Goal: Use online tool/utility: Utilize a website feature to perform a specific function

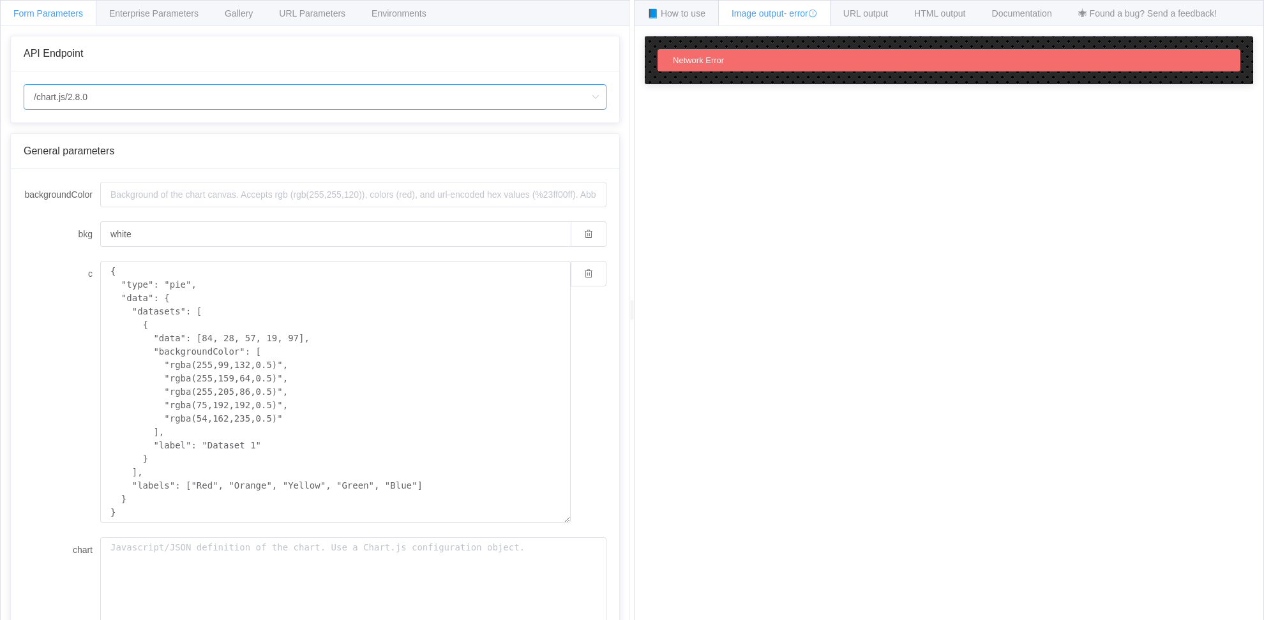
click at [160, 101] on input "/chart.js/2.8.0" at bounding box center [315, 97] width 583 height 26
click at [153, 133] on li "/chart" at bounding box center [314, 133] width 581 height 22
type input "/chart"
type input "20"
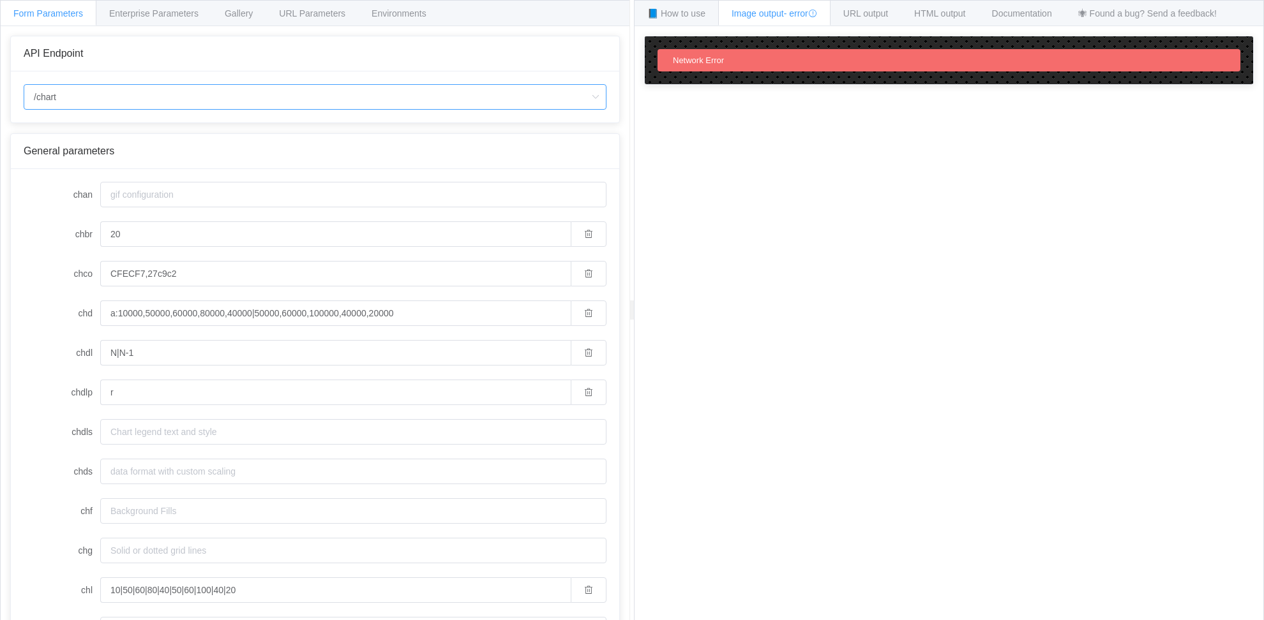
click at [155, 89] on input "/chart" at bounding box center [315, 97] width 583 height 26
click at [148, 130] on li "/chart" at bounding box center [314, 133] width 581 height 22
click at [266, 12] on div "Gallery" at bounding box center [238, 13] width 55 height 26
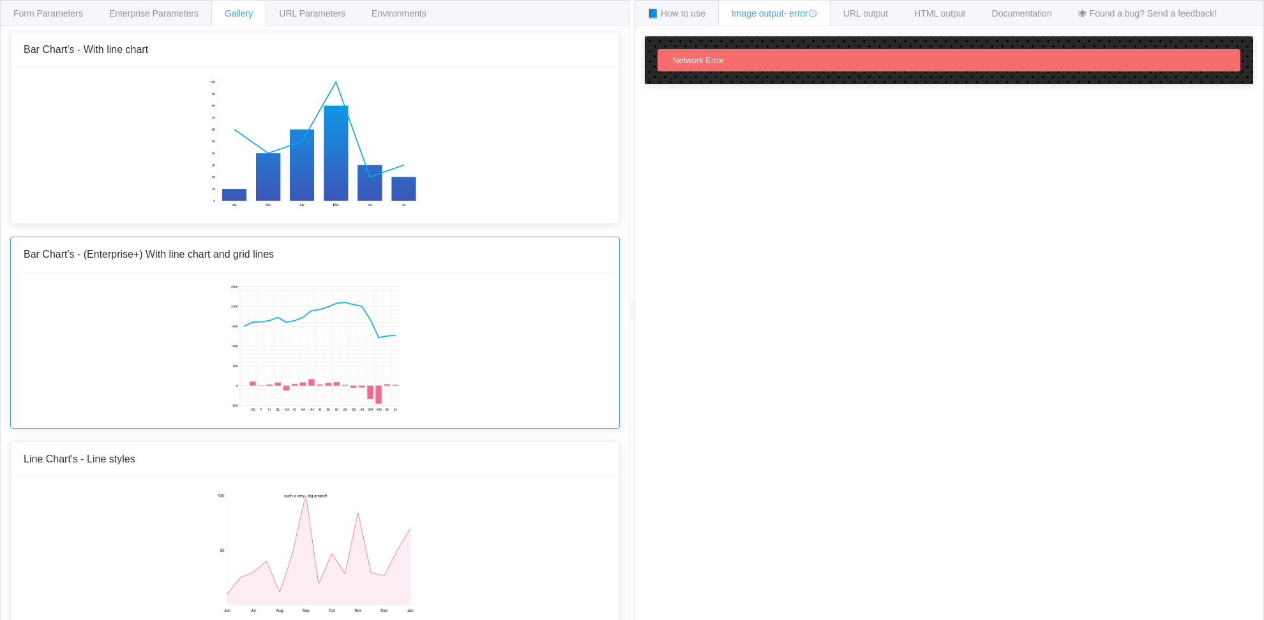
scroll to position [1042, 0]
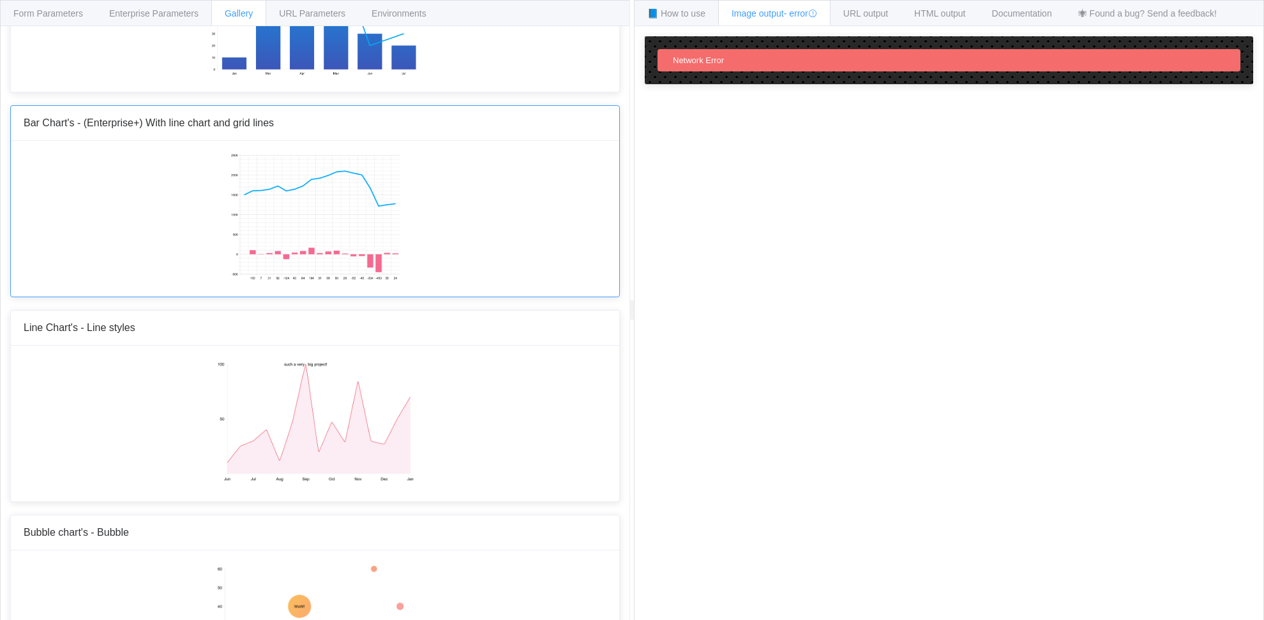
click at [320, 205] on img at bounding box center [315, 218] width 170 height 128
click at [817, 13] on icon at bounding box center [812, 13] width 9 height 9
click at [874, 17] on span "URL output" at bounding box center [865, 13] width 45 height 10
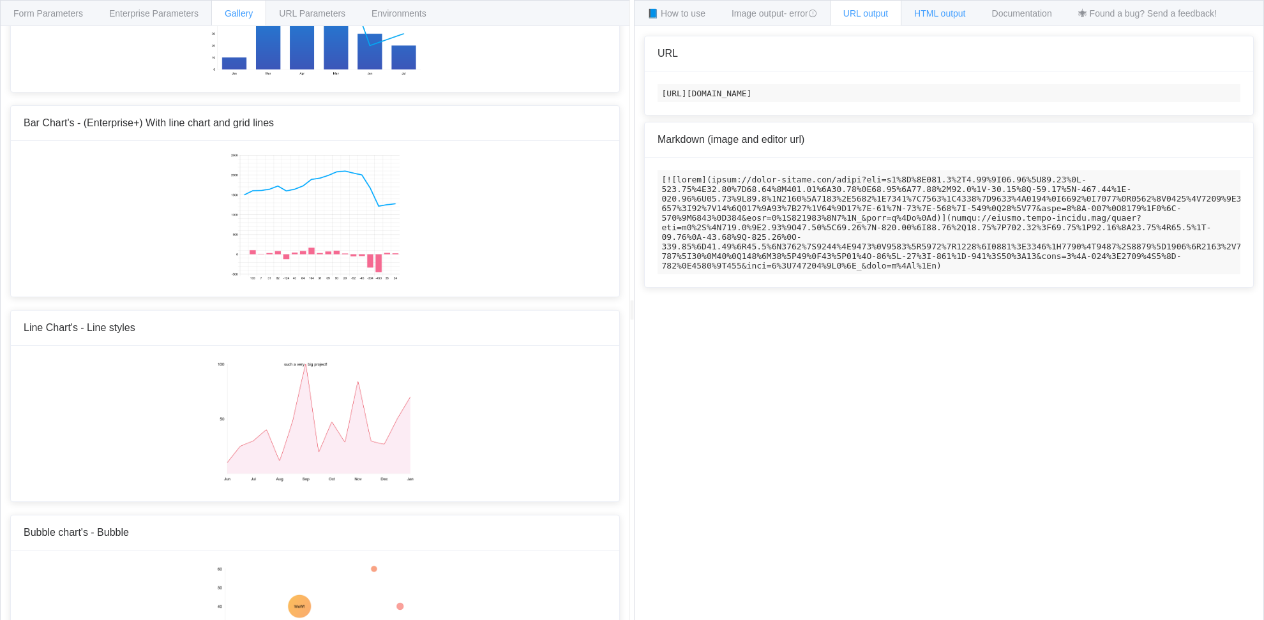
click at [932, 11] on span "HTML output" at bounding box center [939, 13] width 51 height 10
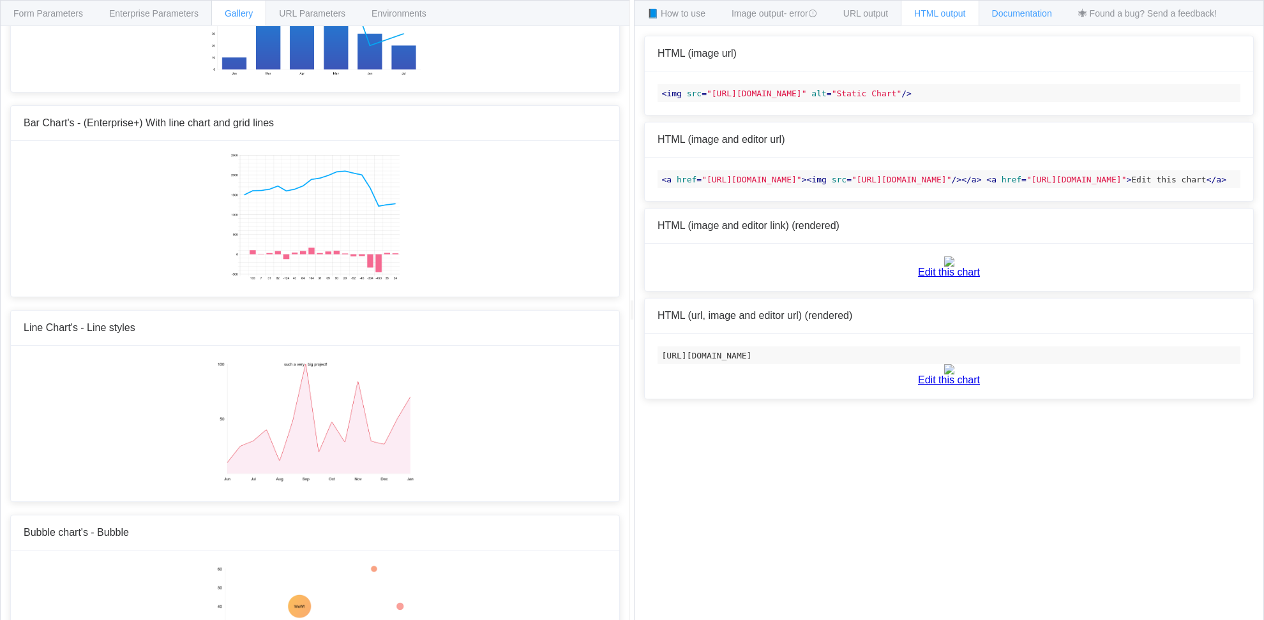
click at [1027, 14] on span "Documentation" at bounding box center [1022, 13] width 60 height 10
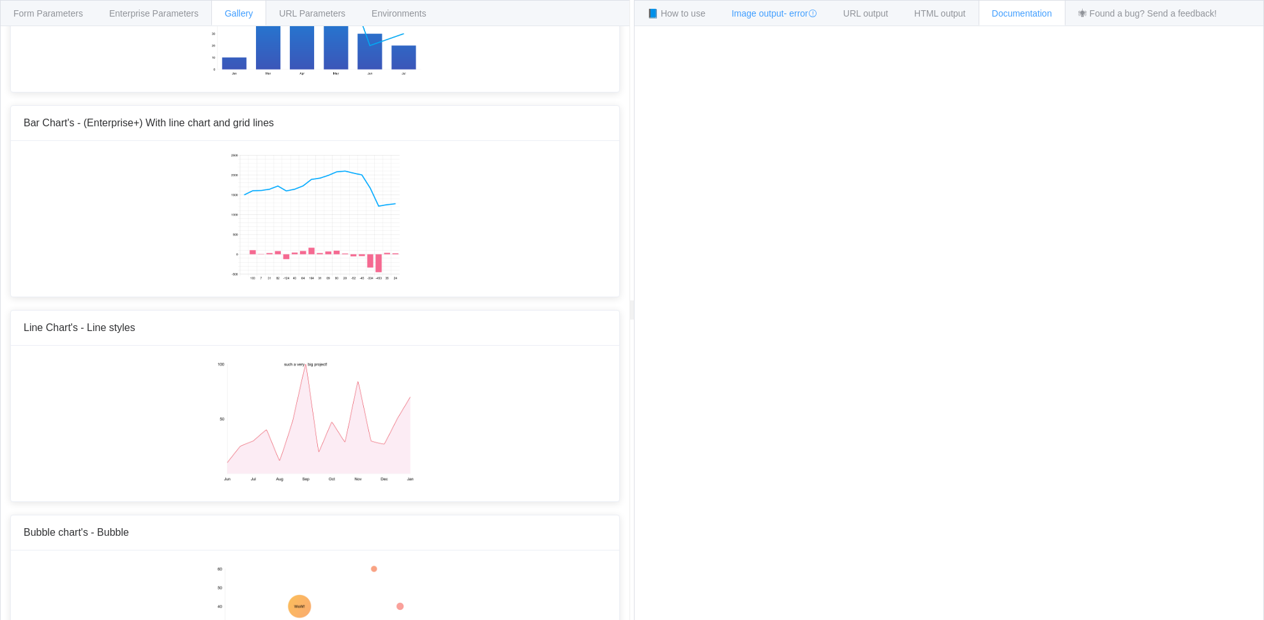
click at [745, 11] on span "Image output - error" at bounding box center [774, 13] width 86 height 10
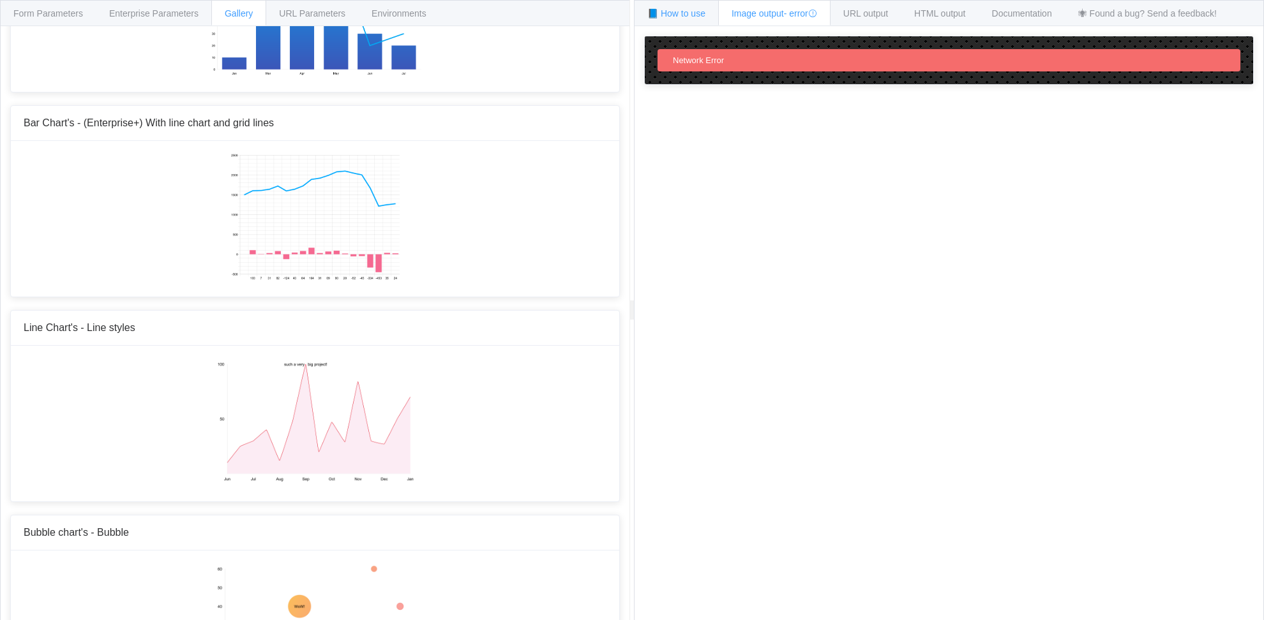
click at [677, 13] on span "📘 How to use" at bounding box center [676, 13] width 58 height 10
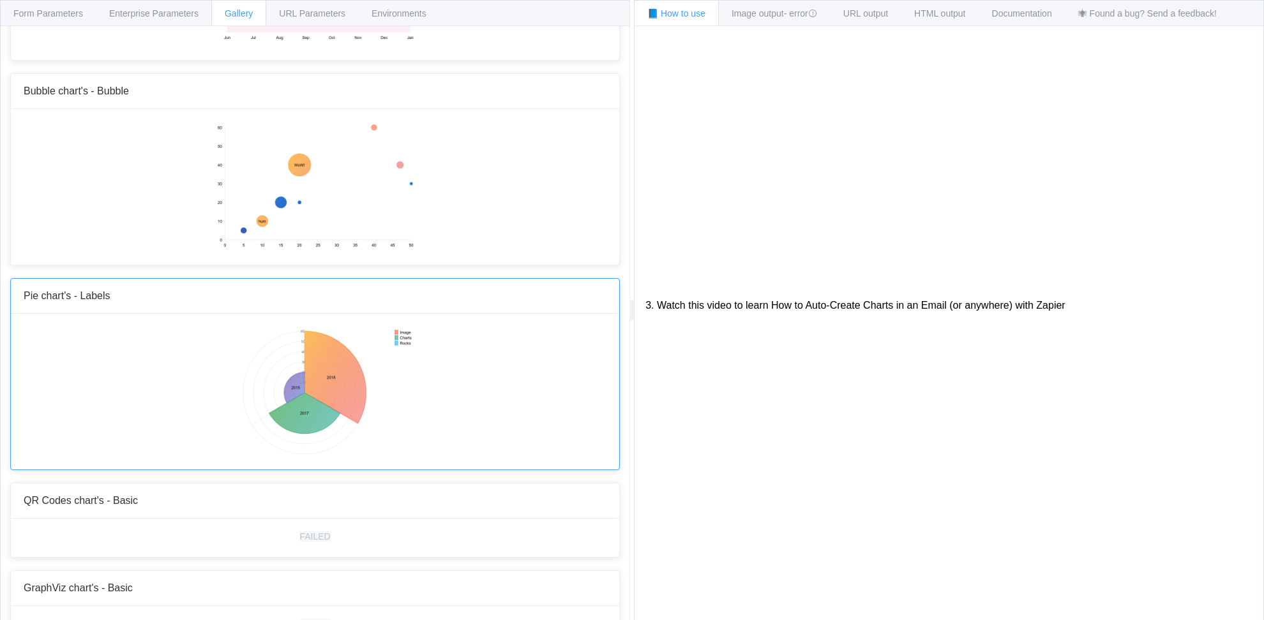
scroll to position [1504, 0]
